Goal: Task Accomplishment & Management: Manage account settings

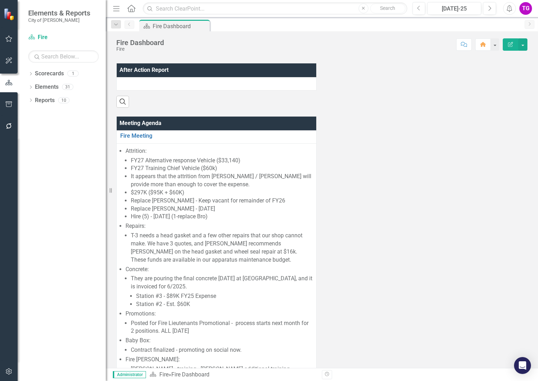
scroll to position [423, 0]
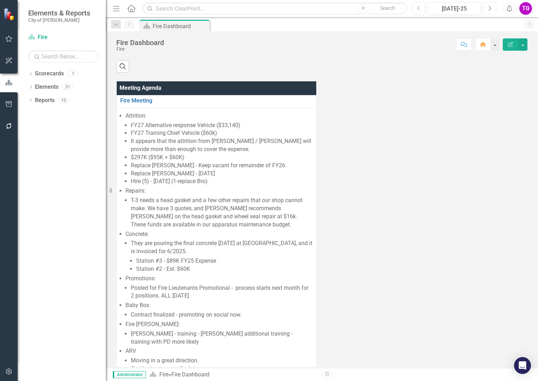
click at [488, 6] on icon "Next" at bounding box center [490, 8] width 4 height 6
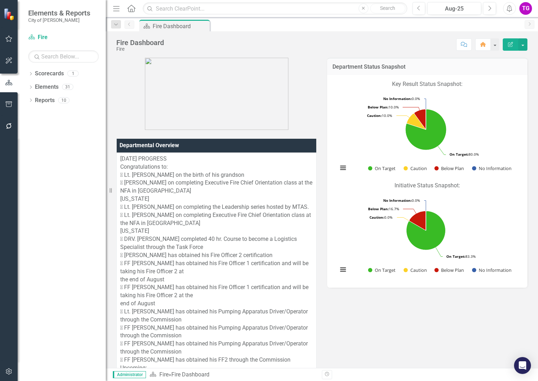
click at [364, 320] on div "Departmental Overview [DATE] PROGRESS Congratulations to:  Lt. [PERSON_NAME] o…" at bounding box center [322, 355] width 422 height 612
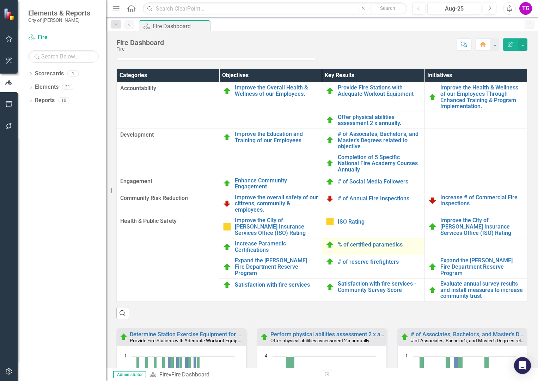
scroll to position [1516, 0]
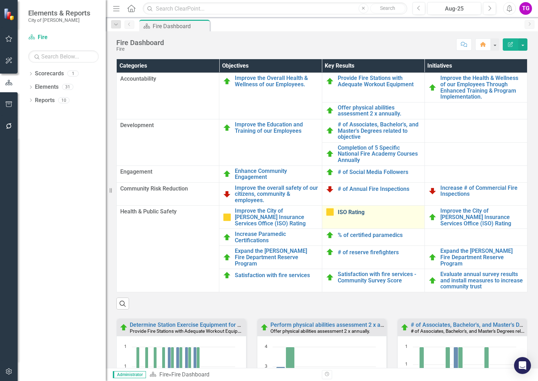
click at [340, 216] on link "ISO Rating" at bounding box center [379, 212] width 83 height 6
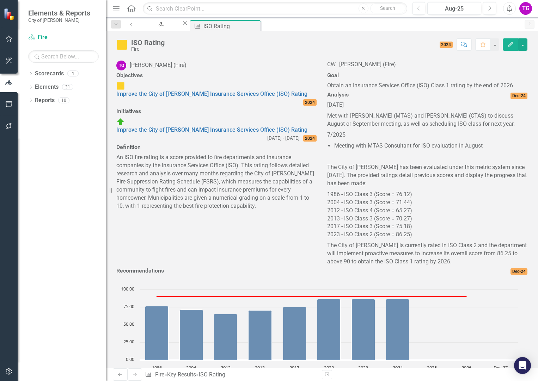
click at [367, 111] on p "[DATE]" at bounding box center [427, 106] width 200 height 10
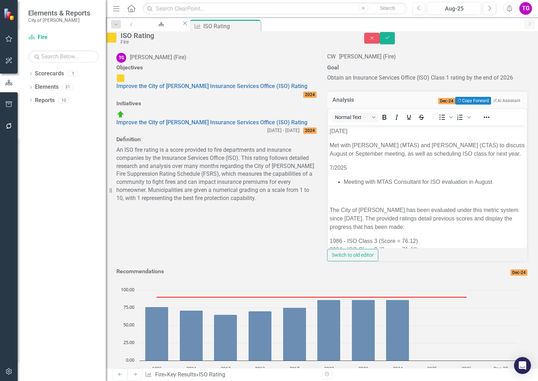
click at [329, 132] on body "[DATE] Met with [PERSON_NAME] (MTAS) and [PERSON_NAME] (CTAS) to discuss August…" at bounding box center [427, 225] width 199 height 201
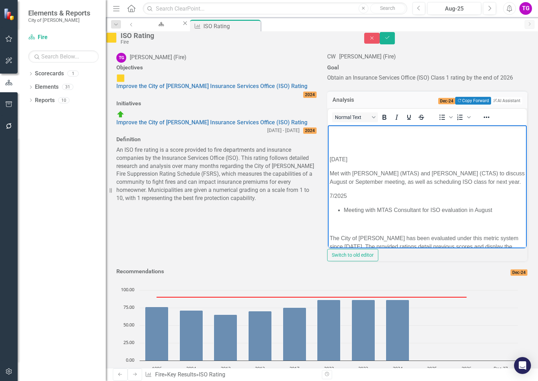
click at [359, 133] on p "Rich Text Area. Press ALT-0 for help." at bounding box center [427, 131] width 195 height 8
click at [331, 132] on p "Met with MTAS and CTAS on ISO possibilities- productive conversation that" at bounding box center [427, 131] width 195 height 8
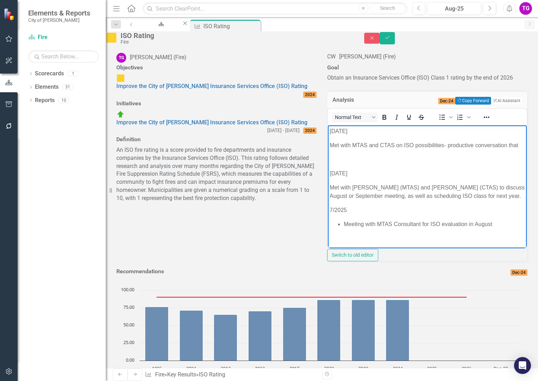
click at [379, 149] on p "Met with MTAS and CTAS on ISO possibilities- productive conversation that" at bounding box center [427, 145] width 195 height 8
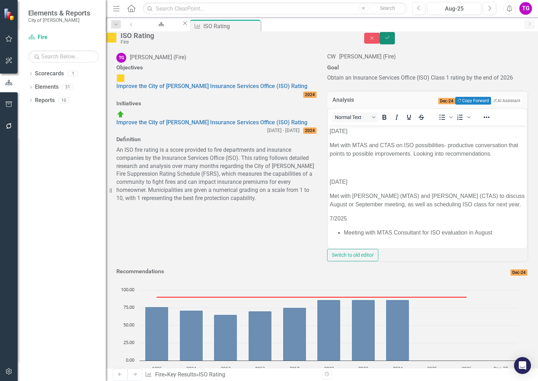
click at [391, 40] on icon "Save" at bounding box center [387, 37] width 6 height 5
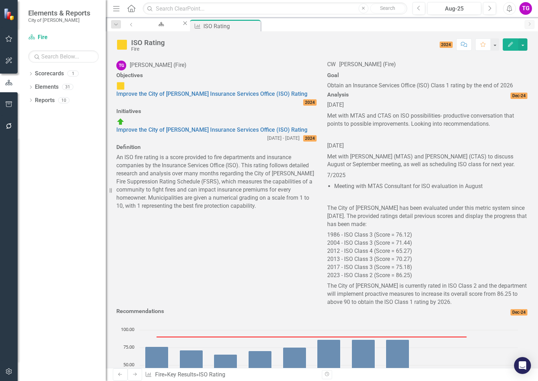
click at [507, 130] on p "Met with MTAS and CTAS on ISO possibilities- productive conversation that point…" at bounding box center [427, 120] width 200 height 19
click at [471, 130] on p "Met with MTAS and CTAS on ISO possibilities- productive conversation that point…" at bounding box center [427, 120] width 200 height 19
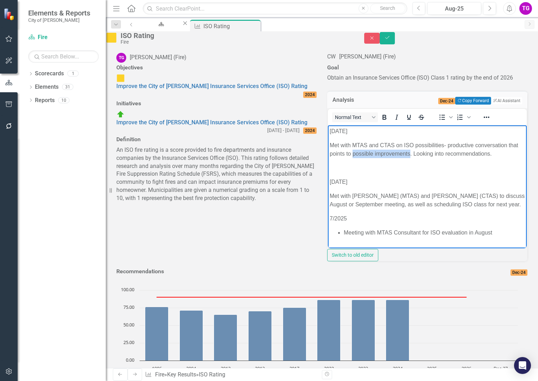
drag, startPoint x: 453, startPoint y: 153, endPoint x: 398, endPoint y: 157, distance: 55.8
click at [398, 157] on p "Met with MTAS and CTAS on ISO possibilities- productive conversation that point…" at bounding box center [427, 149] width 195 height 17
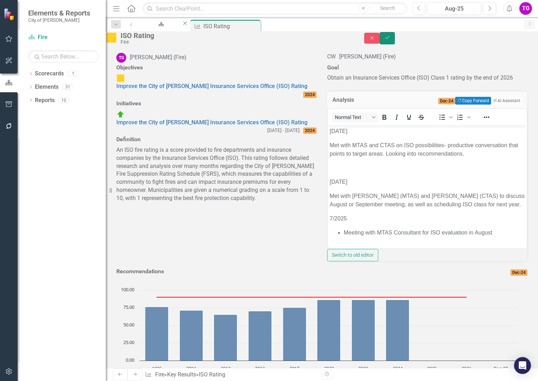
click at [395, 38] on button "Save" at bounding box center [388, 38] width 16 height 12
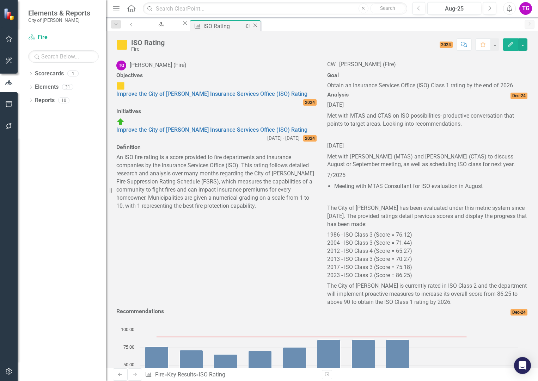
click at [259, 25] on icon "Close" at bounding box center [255, 26] width 7 height 6
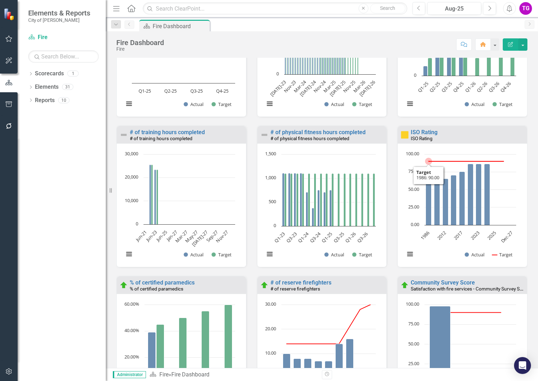
scroll to position [2010, 0]
click at [170, 135] on link "# of training hours completed" at bounding box center [167, 132] width 75 height 7
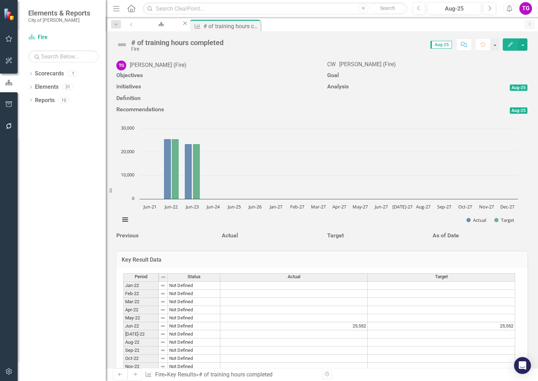
click at [251, 231] on rect "Interactive chart" at bounding box center [318, 178] width 405 height 106
click at [222, 231] on rect "Interactive chart" at bounding box center [318, 178] width 405 height 106
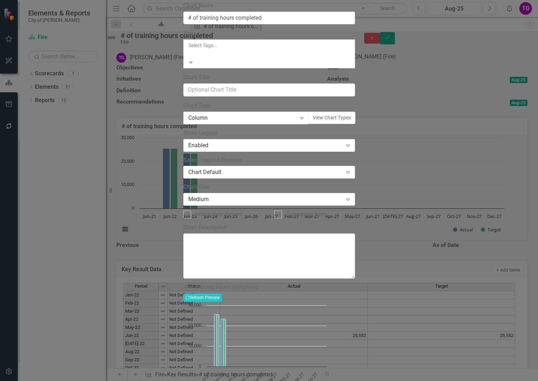
click at [194, 65] on icon "Expand" at bounding box center [191, 62] width 6 height 5
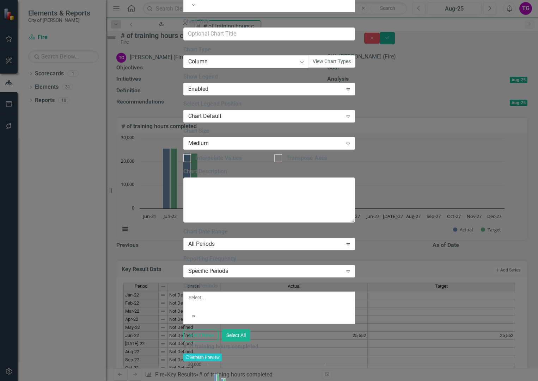
click at [351, 239] on div "Expand" at bounding box center [348, 244] width 13 height 11
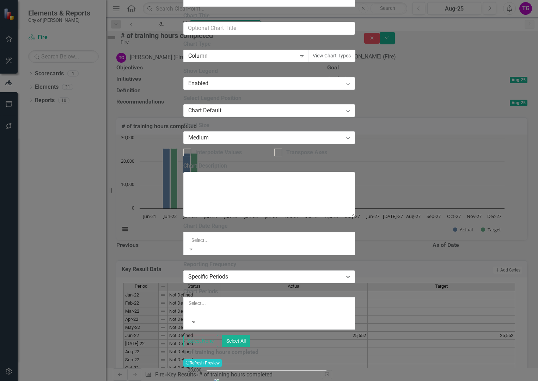
drag, startPoint x: 267, startPoint y: 180, endPoint x: 267, endPoint y: 168, distance: 12.0
click at [267, 222] on div "From this tab, you define the periods you want included in the chart. For examp…" at bounding box center [269, 285] width 172 height 126
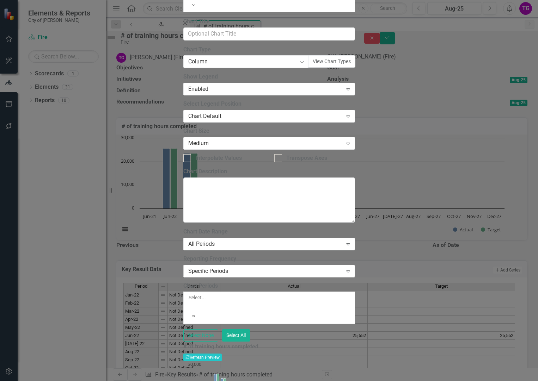
click at [351, 269] on icon "Expand" at bounding box center [347, 272] width 7 height 6
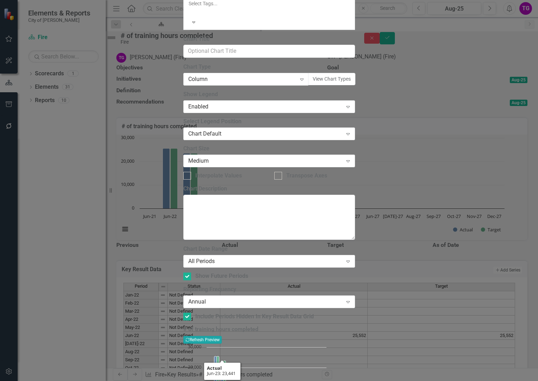
click at [222, 336] on button "Recalculate Refresh Preview" at bounding box center [202, 340] width 38 height 8
click at [352, 259] on icon "Expand" at bounding box center [347, 262] width 7 height 6
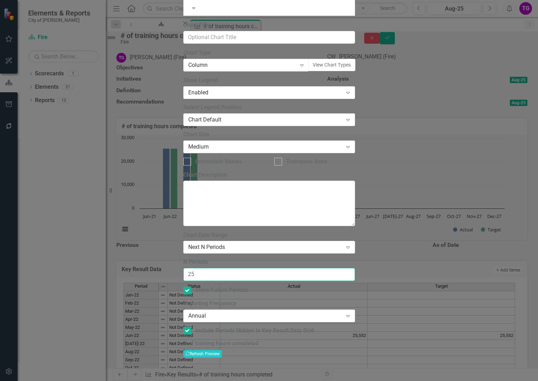
click at [351, 268] on input "25" at bounding box center [269, 274] width 172 height 13
click at [351, 268] on input "26" at bounding box center [269, 274] width 172 height 13
click at [350, 268] on input "25" at bounding box center [269, 274] width 172 height 13
click at [350, 268] on input "24" at bounding box center [269, 274] width 172 height 13
click at [350, 268] on input "23" at bounding box center [269, 274] width 172 height 13
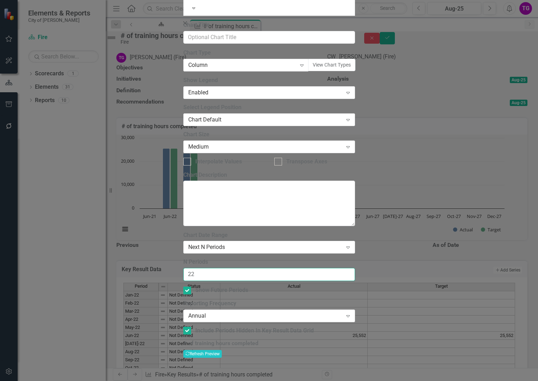
click at [350, 268] on input "22" at bounding box center [269, 274] width 172 height 13
click at [350, 268] on input "21" at bounding box center [269, 274] width 172 height 13
click at [350, 268] on input "20" at bounding box center [269, 274] width 172 height 13
click at [350, 268] on input "18" at bounding box center [269, 274] width 172 height 13
click at [350, 268] on input "17" at bounding box center [269, 274] width 172 height 13
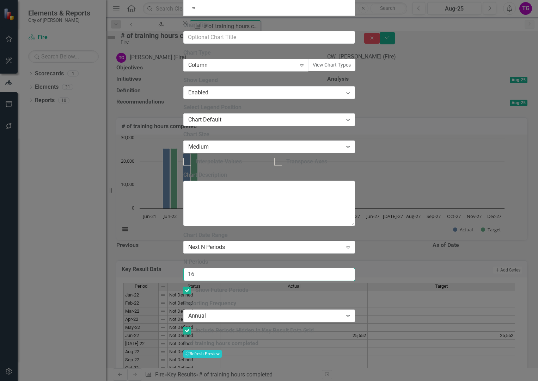
click at [350, 268] on input "16" at bounding box center [269, 274] width 172 height 13
click at [350, 268] on input "15" at bounding box center [269, 274] width 172 height 13
click at [350, 268] on input "14" at bounding box center [269, 274] width 172 height 13
click at [350, 268] on input "13" at bounding box center [269, 274] width 172 height 13
click at [350, 268] on input "12" at bounding box center [269, 274] width 172 height 13
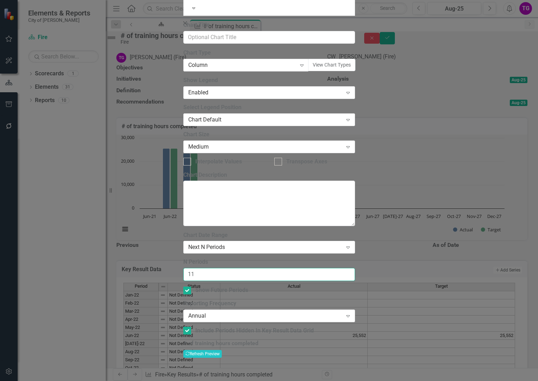
click at [350, 268] on input "11" at bounding box center [269, 274] width 172 height 13
click at [351, 268] on input "10" at bounding box center [269, 274] width 172 height 13
click at [351, 268] on input "9" at bounding box center [269, 274] width 172 height 13
click at [351, 268] on input "8" at bounding box center [269, 274] width 172 height 13
click at [351, 268] on input "7" at bounding box center [269, 274] width 172 height 13
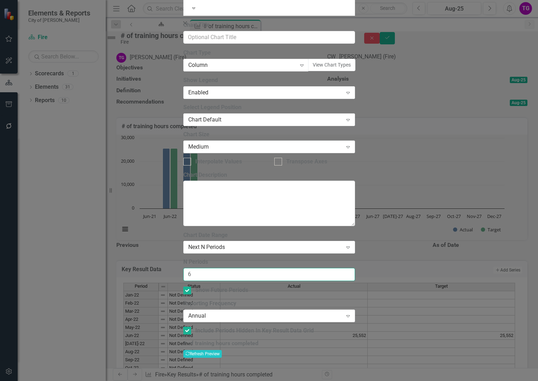
click at [351, 268] on input "6" at bounding box center [269, 274] width 172 height 13
click at [351, 268] on input "5" at bounding box center [269, 274] width 172 height 13
click at [222, 350] on button "Recalculate Refresh Preview" at bounding box center [202, 354] width 38 height 8
click at [352, 268] on input "6" at bounding box center [269, 274] width 172 height 13
click at [351, 268] on input "7" at bounding box center [269, 274] width 172 height 13
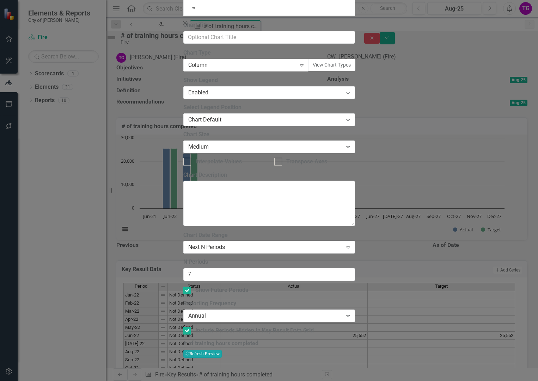
click at [222, 350] on button "Recalculate Refresh Preview" at bounding box center [202, 354] width 38 height 8
click at [306, 268] on input "7" at bounding box center [269, 274] width 172 height 13
click at [352, 268] on input "8" at bounding box center [269, 274] width 172 height 13
click at [352, 268] on input "9" at bounding box center [269, 274] width 172 height 13
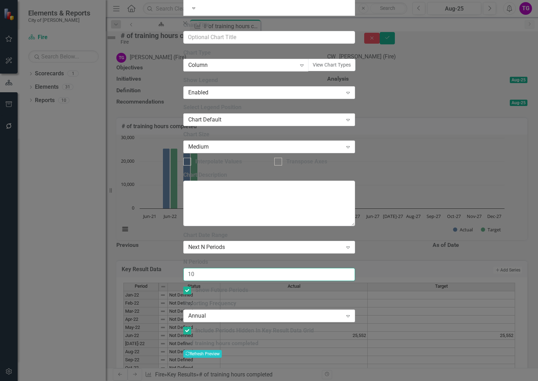
type input "10"
click at [352, 268] on input "10" at bounding box center [269, 274] width 172 height 13
click at [222, 350] on button "Recalculate Refresh Preview" at bounding box center [202, 354] width 38 height 8
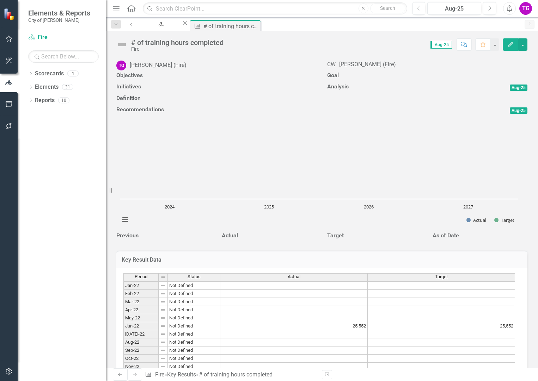
click at [224, 231] on rect "Interactive chart" at bounding box center [318, 178] width 405 height 106
click at [222, 231] on rect "Interactive chart" at bounding box center [318, 178] width 405 height 106
click at [489, 7] on icon "button" at bounding box center [490, 8] width 3 height 5
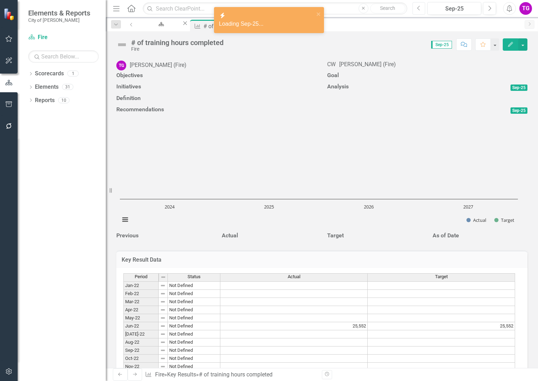
click at [421, 7] on button "Previous" at bounding box center [418, 8] width 13 height 13
click at [175, 27] on div "Fire Dashboard" at bounding box center [160, 30] width 30 height 9
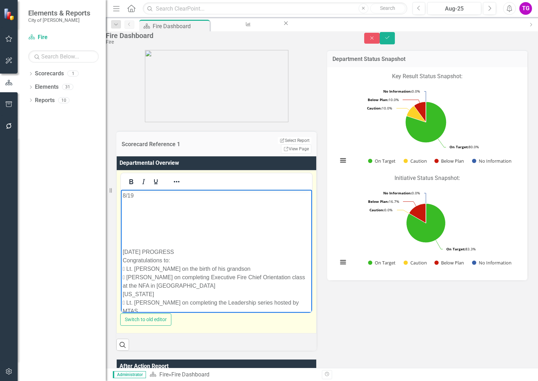
drag, startPoint x: 122, startPoint y: 202, endPoint x: 131, endPoint y: 203, distance: 9.6
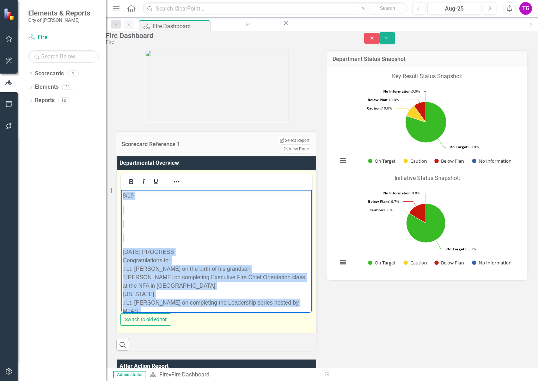
drag, startPoint x: 204, startPoint y: 292, endPoint x: 122, endPoint y: 93, distance: 215.1
click at [139, 212] on p "Rich Text Area. Press ALT-0 for help." at bounding box center [217, 210] width 188 height 8
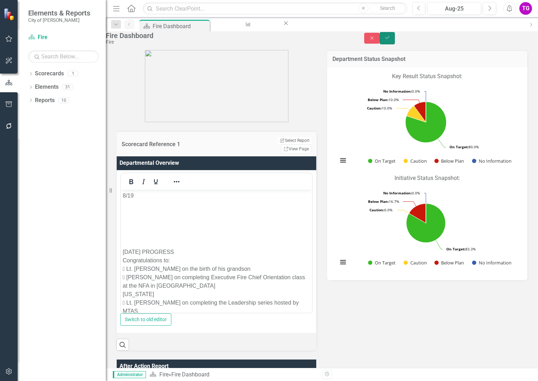
click at [391, 40] on icon "Save" at bounding box center [387, 37] width 6 height 5
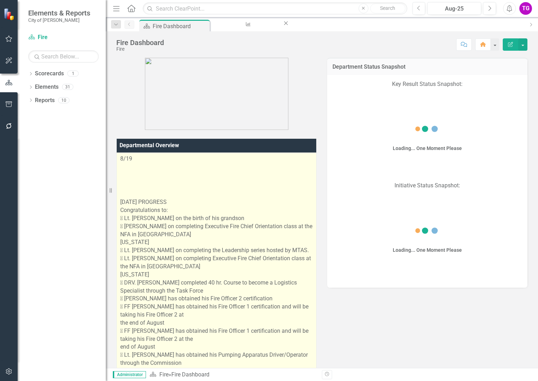
click at [151, 171] on p at bounding box center [216, 170] width 192 height 11
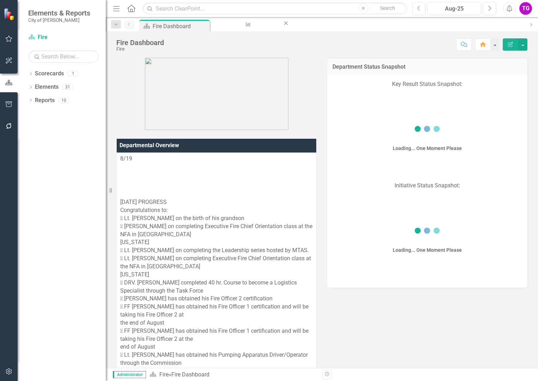
click at [151, 171] on p at bounding box center [216, 170] width 192 height 11
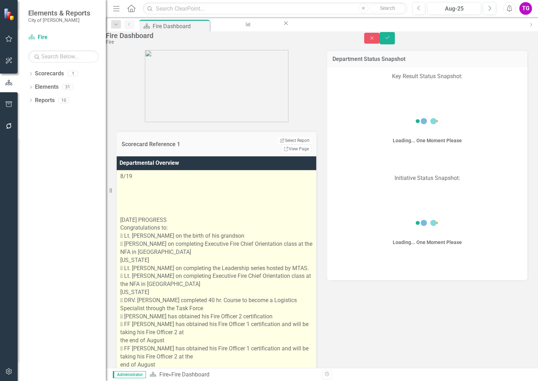
click at [142, 182] on p "8/19" at bounding box center [216, 178] width 192 height 10
click at [141, 182] on p "8/19" at bounding box center [216, 178] width 192 height 10
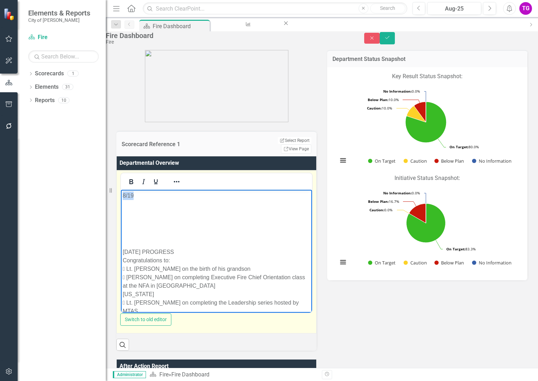
drag, startPoint x: 136, startPoint y: 195, endPoint x: 122, endPoint y: 196, distance: 14.1
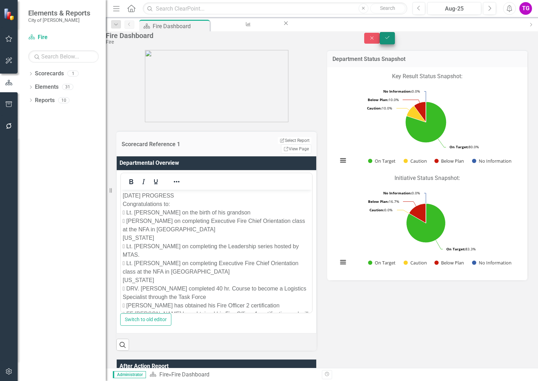
click at [391, 40] on icon "Save" at bounding box center [387, 37] width 6 height 5
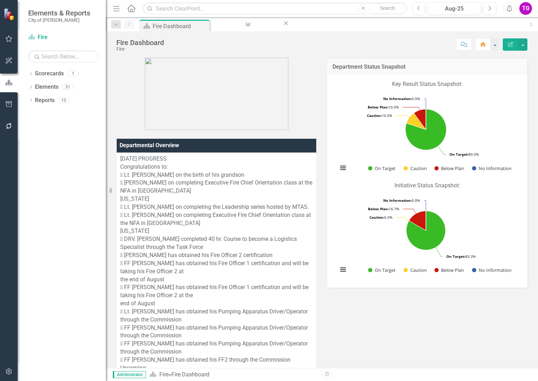
drag, startPoint x: 329, startPoint y: 66, endPoint x: 411, endPoint y: 67, distance: 81.8
click at [411, 68] on div "Department Status Snapshot" at bounding box center [427, 66] width 200 height 17
drag, startPoint x: 406, startPoint y: 65, endPoint x: 322, endPoint y: 66, distance: 83.9
click at [322, 66] on div "Department Status Snapshot Key Result Status Snapshot: Chart Pie chart with 4 s…" at bounding box center [427, 168] width 211 height 239
drag, startPoint x: 330, startPoint y: 65, endPoint x: 404, endPoint y: 68, distance: 74.1
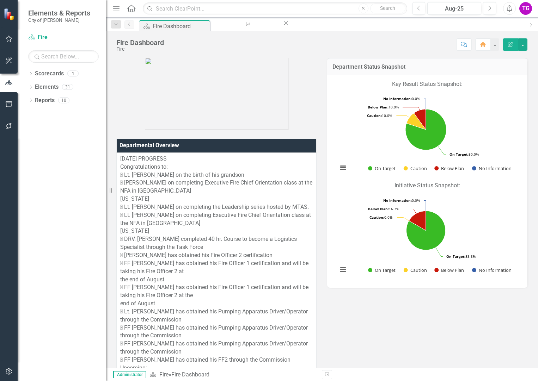
click at [409, 71] on td "Department Status Snapshot" at bounding box center [427, 67] width 190 height 9
drag, startPoint x: 326, startPoint y: 66, endPoint x: 377, endPoint y: 66, distance: 50.4
click at [433, 69] on div "Department Status Snapshot" at bounding box center [427, 66] width 200 height 17
drag, startPoint x: 326, startPoint y: 66, endPoint x: 371, endPoint y: 66, distance: 44.8
click at [437, 68] on div "Department Status Snapshot" at bounding box center [427, 66] width 200 height 17
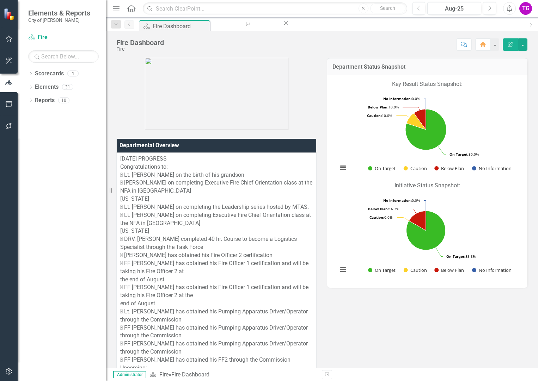
drag, startPoint x: 329, startPoint y: 64, endPoint x: 365, endPoint y: 70, distance: 36.5
click at [421, 66] on div "Department Status Snapshot" at bounding box center [427, 66] width 200 height 17
drag, startPoint x: 329, startPoint y: 66, endPoint x: 411, endPoint y: 67, distance: 82.2
click at [411, 67] on div "Department Status Snapshot" at bounding box center [427, 66] width 200 height 17
drag, startPoint x: 330, startPoint y: 66, endPoint x: 403, endPoint y: 66, distance: 73.3
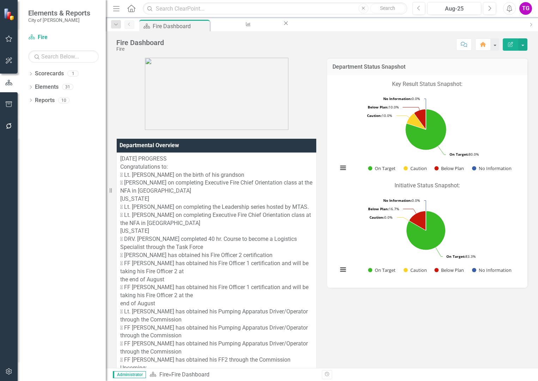
click at [411, 66] on h3 "Department Status Snapshot" at bounding box center [427, 67] width 190 height 6
drag, startPoint x: 329, startPoint y: 64, endPoint x: 408, endPoint y: 63, distance: 79.0
click at [408, 63] on div "Department Status Snapshot" at bounding box center [427, 66] width 200 height 17
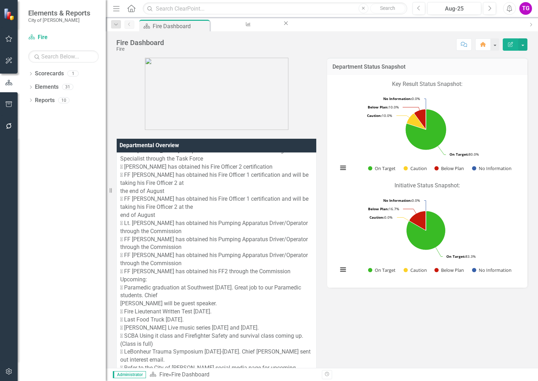
scroll to position [92, 0]
